Goal: Find specific page/section: Find specific page/section

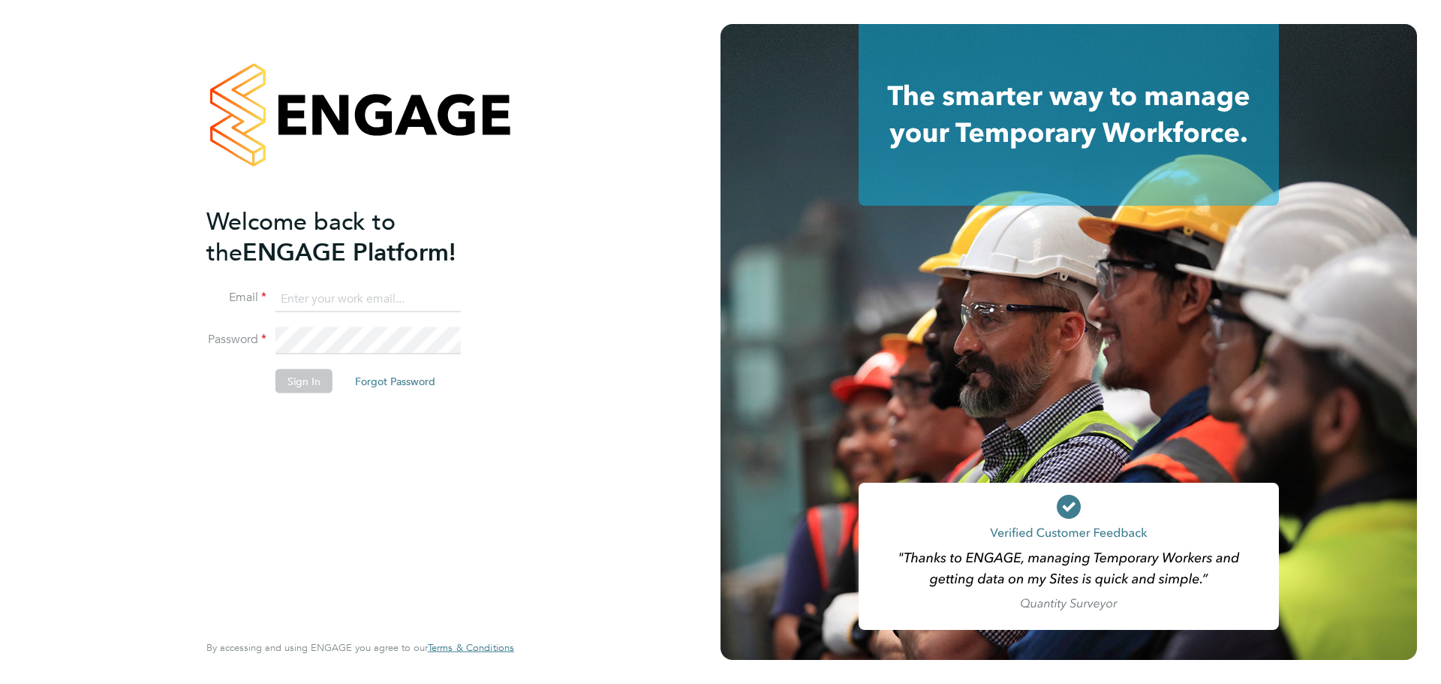
click at [405, 302] on input at bounding box center [367, 298] width 185 height 27
type input "jodie.dobson@comparethemarket.com"
click at [315, 381] on button "Sign In" at bounding box center [303, 381] width 57 height 24
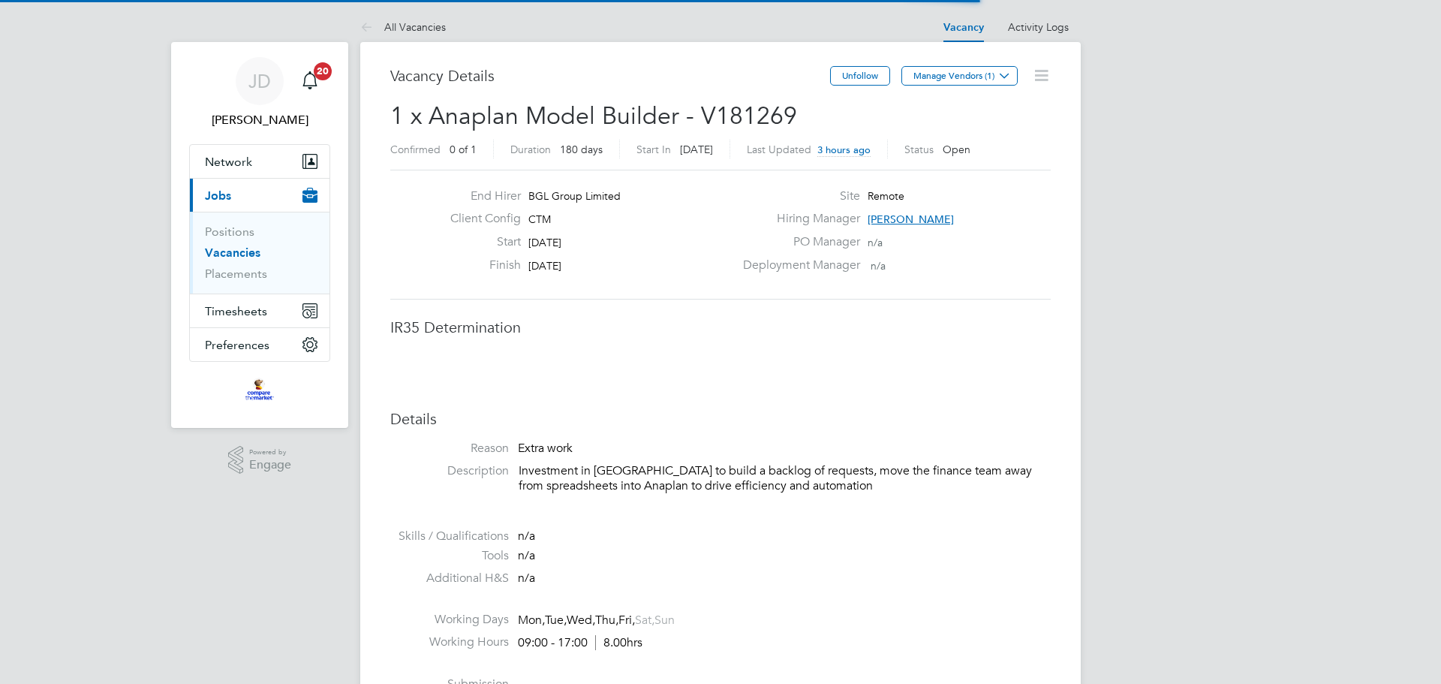
scroll to position [26, 234]
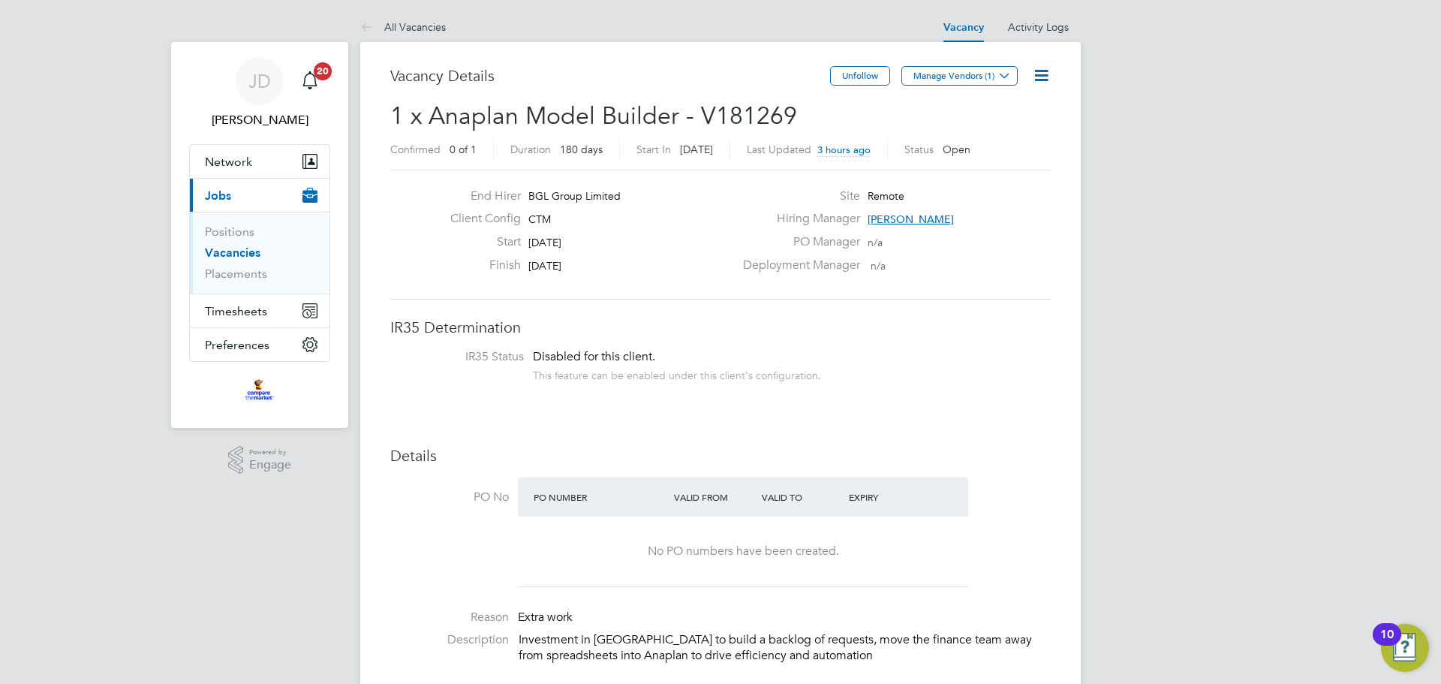
click at [234, 252] on link "Vacancies" at bounding box center [233, 252] width 56 height 14
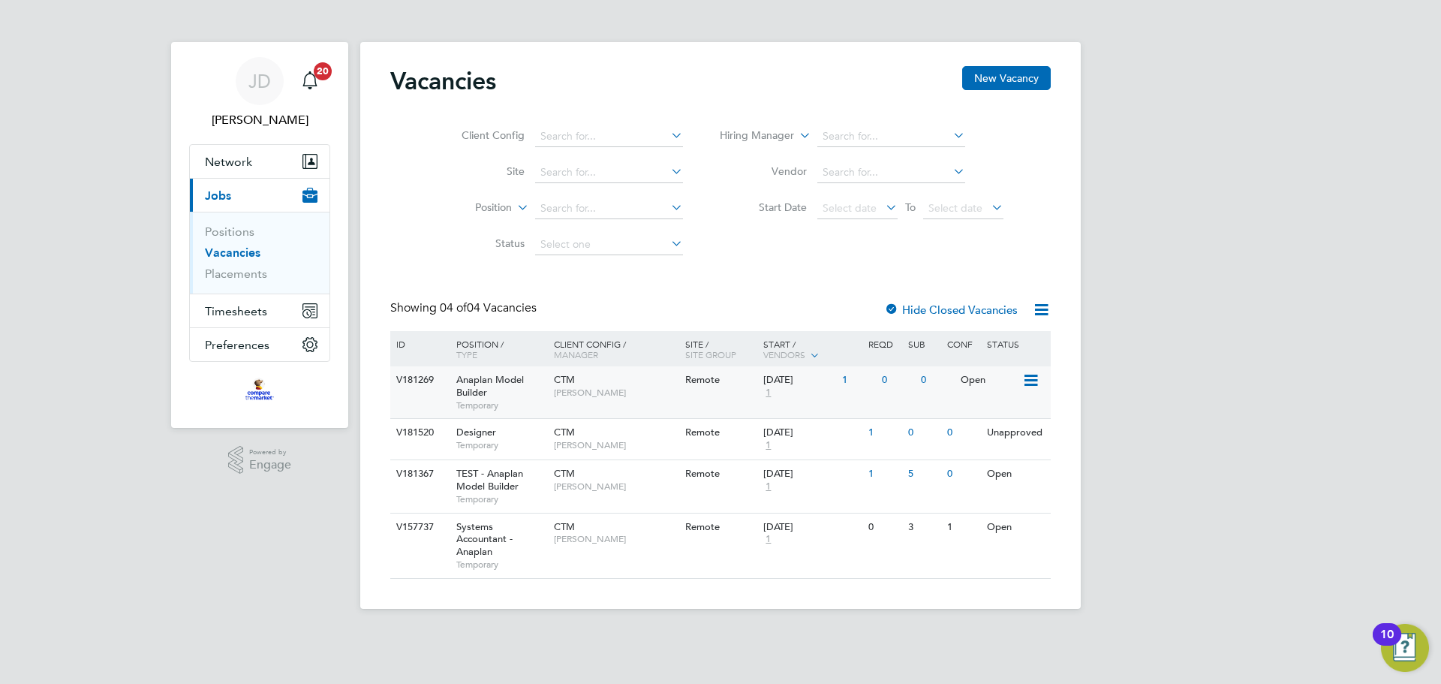
click at [492, 376] on span "Anaplan Model Builder" at bounding box center [490, 386] width 68 height 26
click at [880, 472] on div "5" at bounding box center [897, 474] width 39 height 28
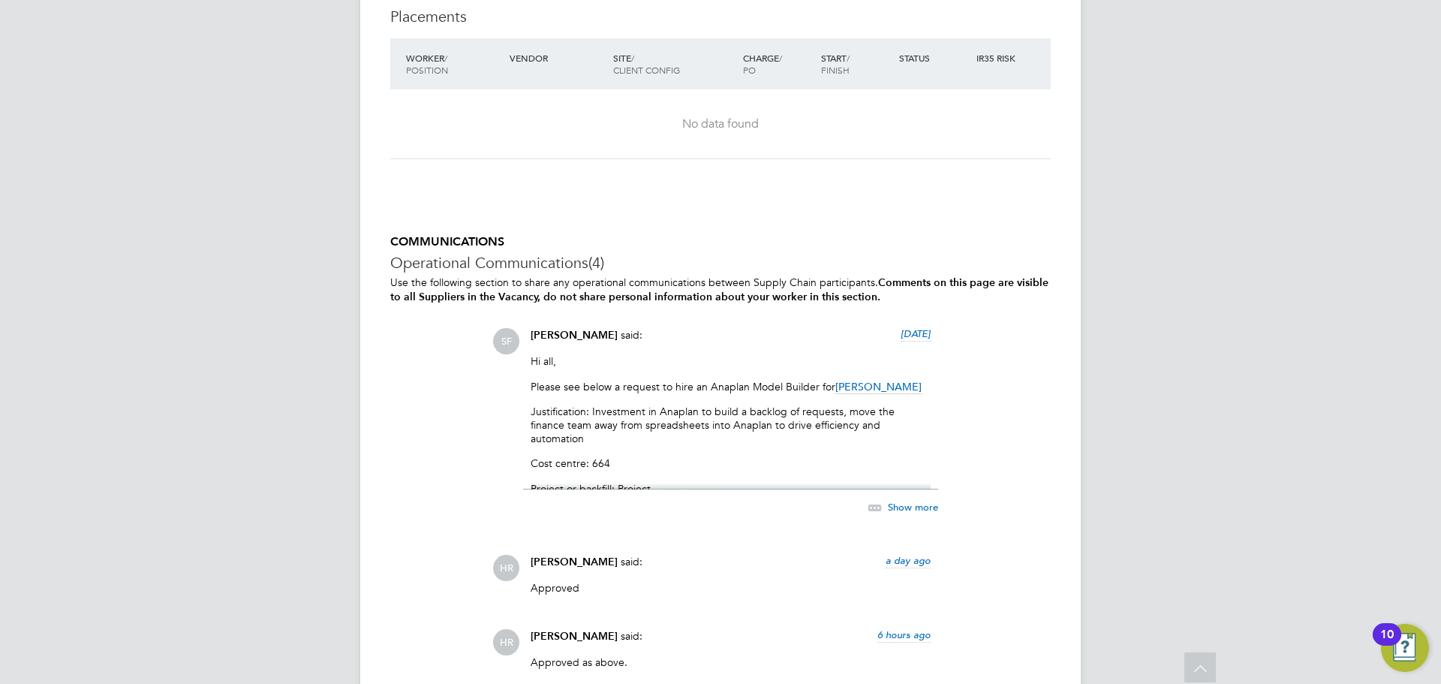
scroll to position [1300, 0]
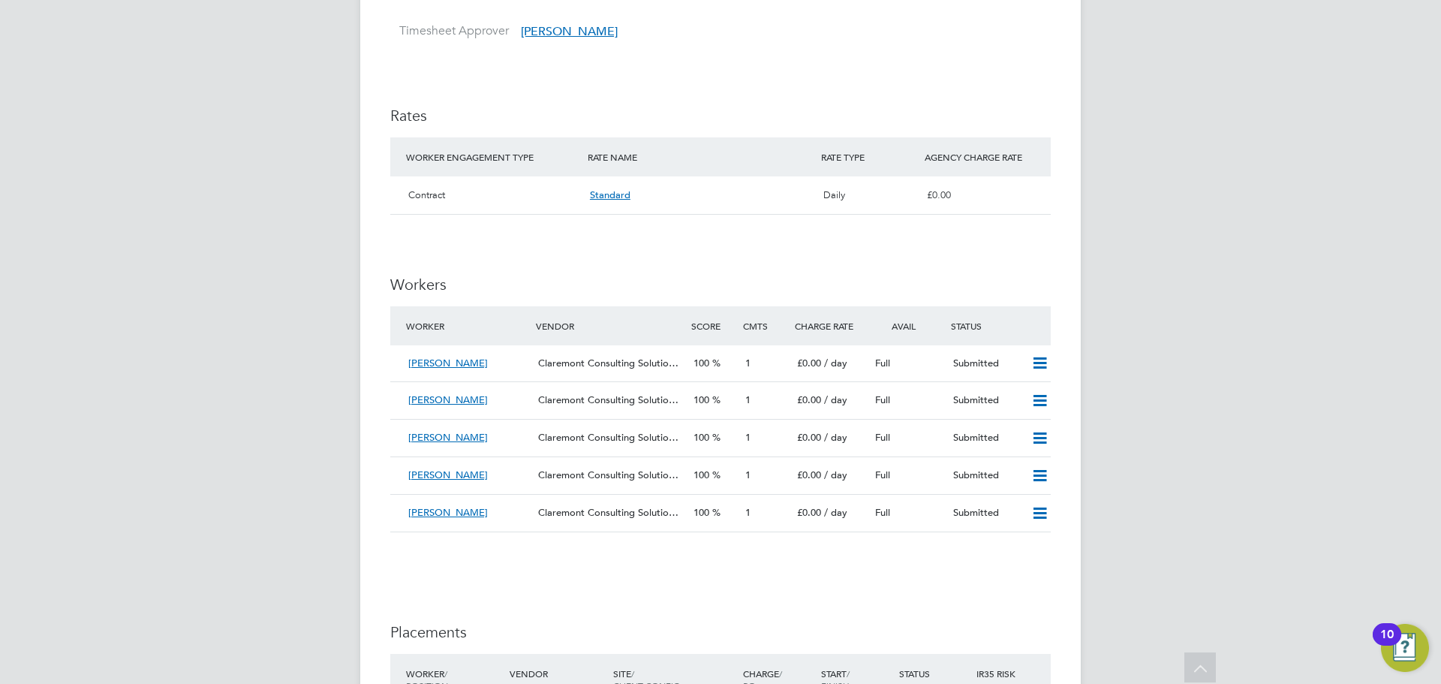
scroll to position [901, 0]
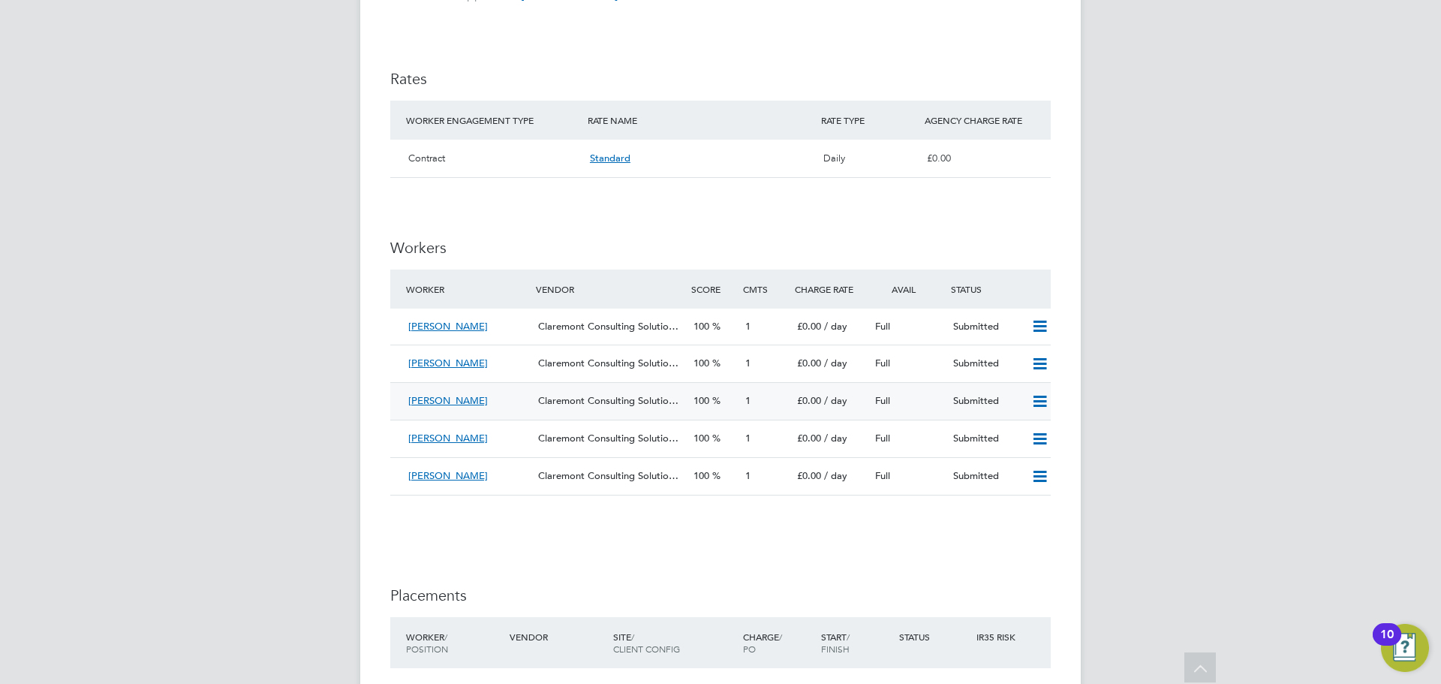
click at [450, 398] on span "Michael Olowu" at bounding box center [448, 400] width 80 height 13
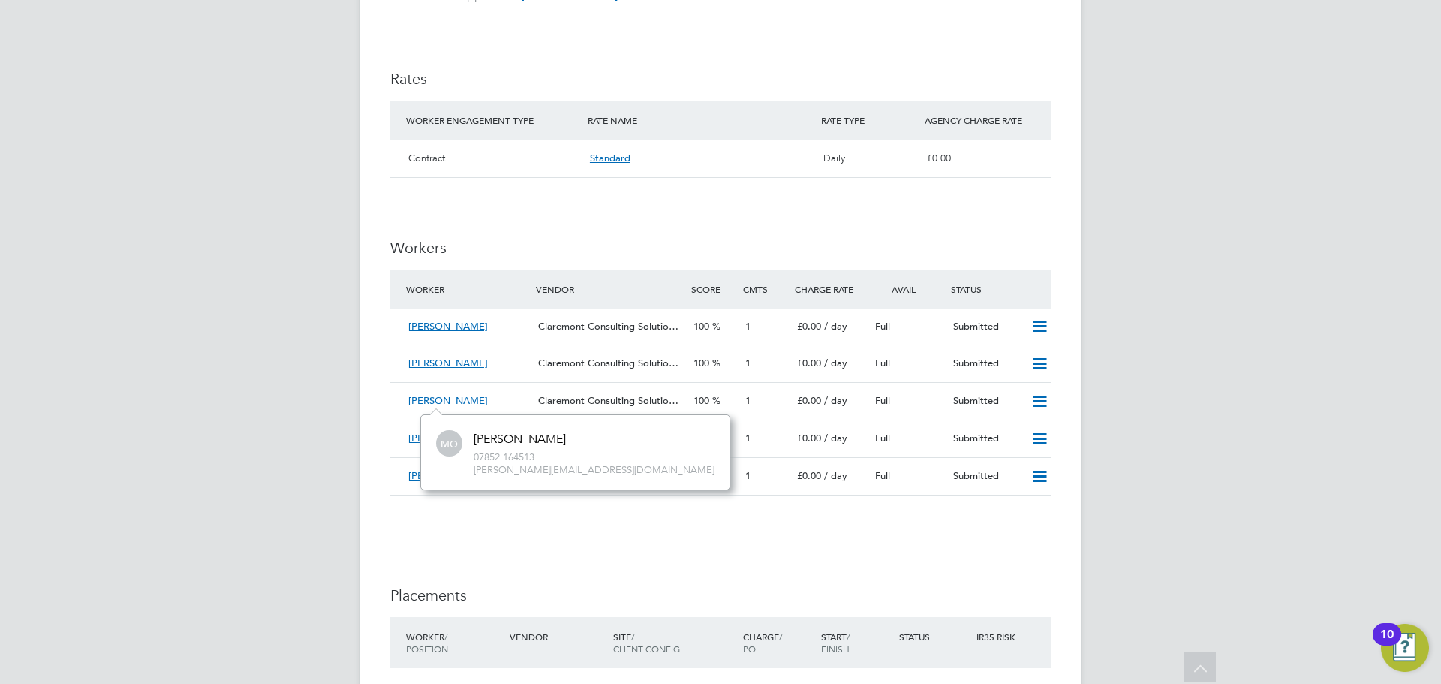
click at [282, 498] on div "JD Jodie Dobson Notifications 20 Applications: Network Sites Workers Current pa…" at bounding box center [720, 114] width 1441 height 2031
